Goal: Information Seeking & Learning: Learn about a topic

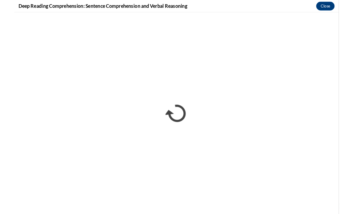
scroll to position [329, 0]
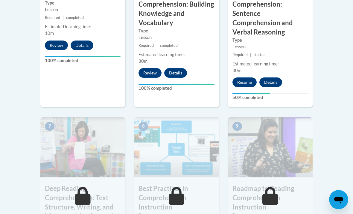
scroll to position [451, 0]
